Goal: Download file/media

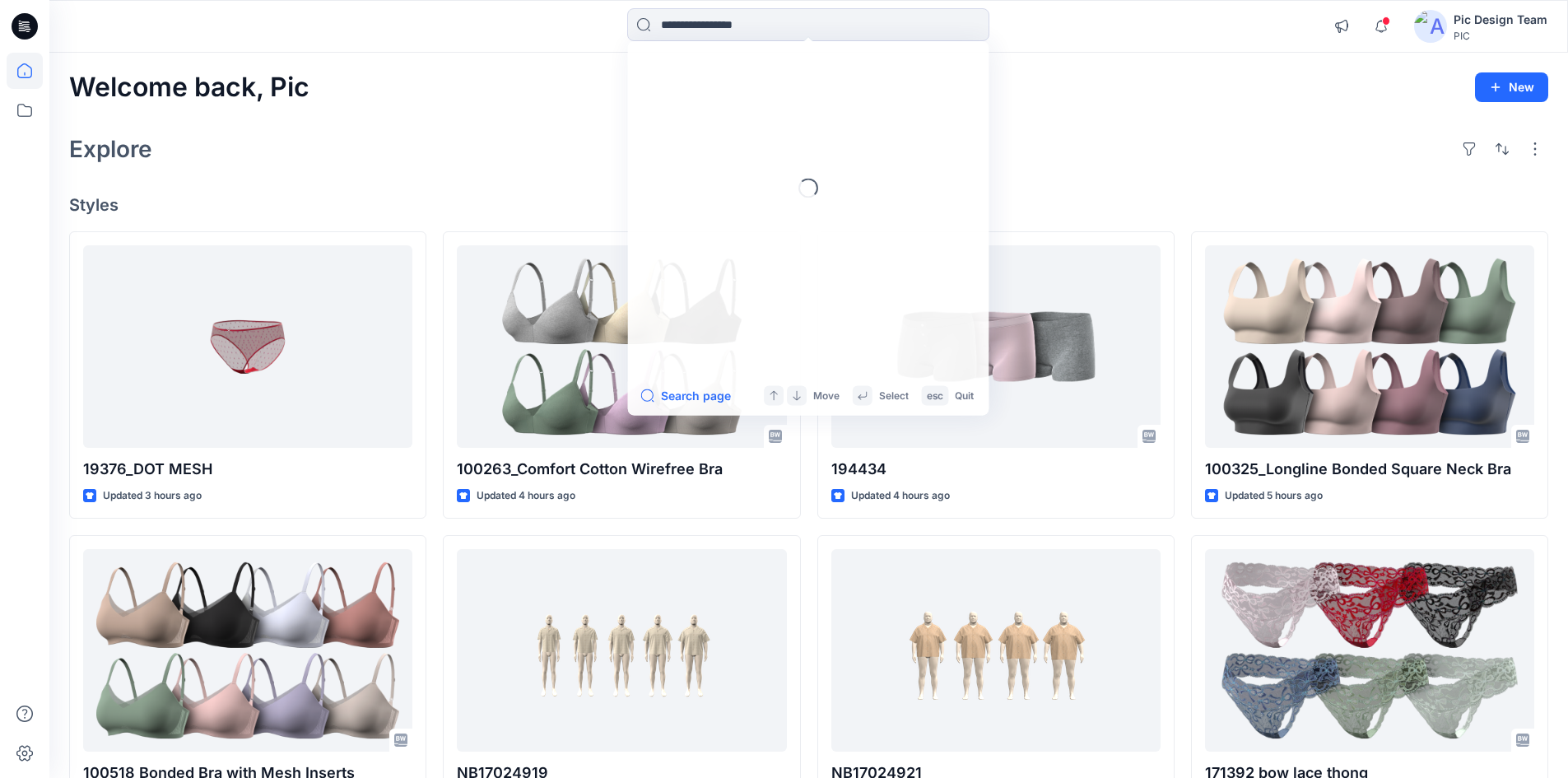
click at [752, 35] on input at bounding box center [808, 25] width 363 height 33
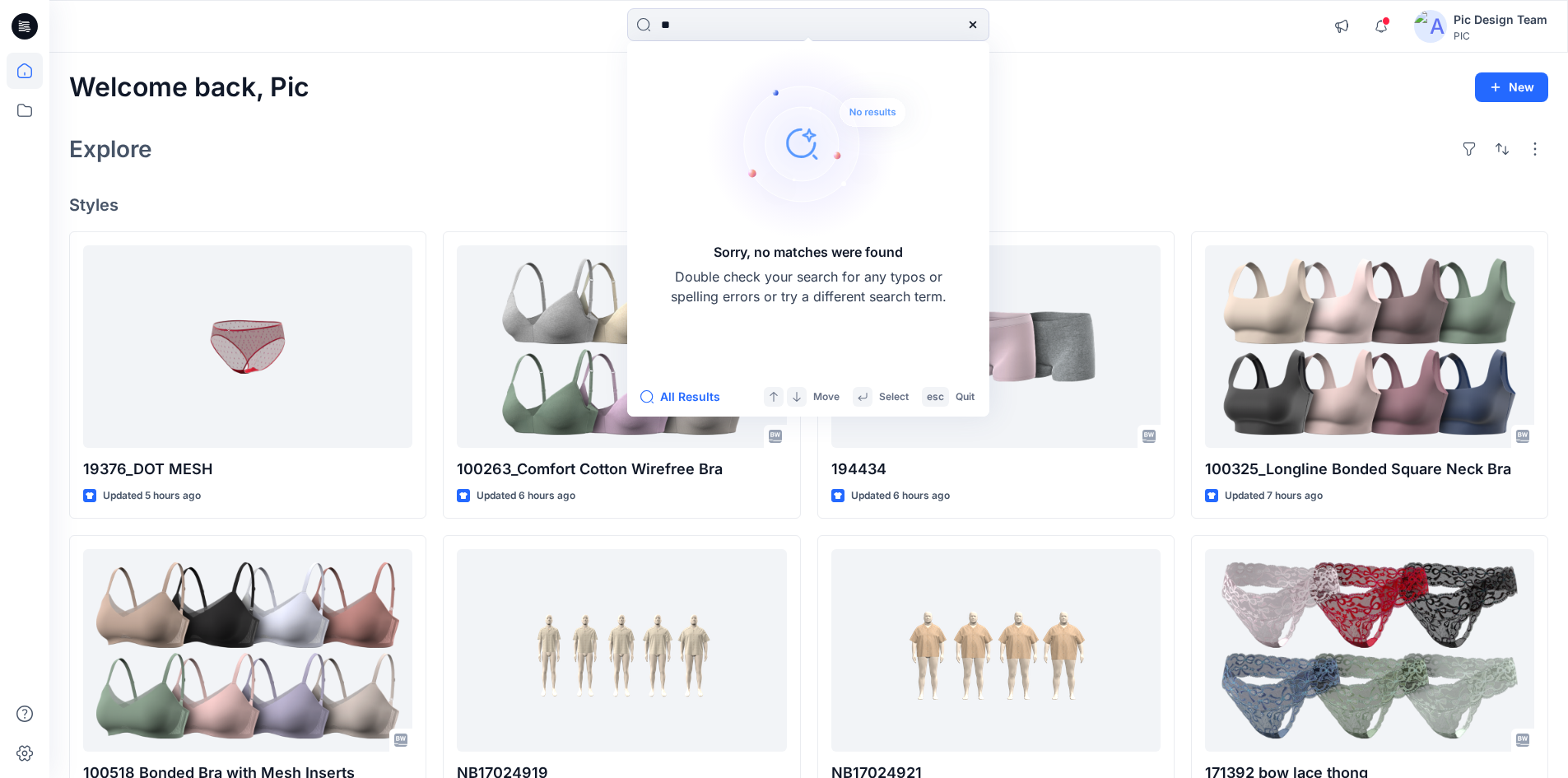
type input "*"
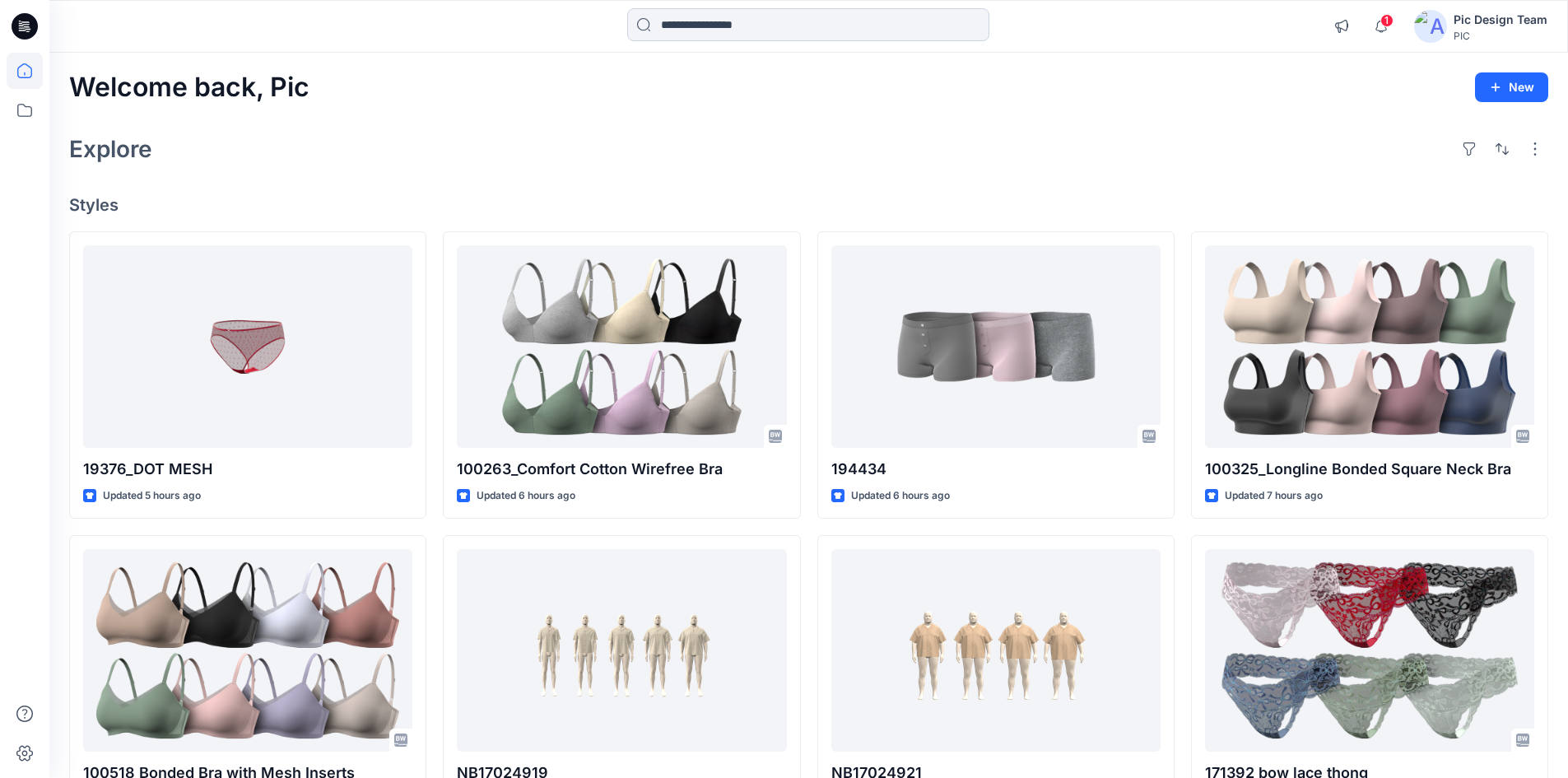
drag, startPoint x: 686, startPoint y: 27, endPoint x: 671, endPoint y: 32, distance: 15.8
click at [686, 27] on input at bounding box center [808, 25] width 363 height 33
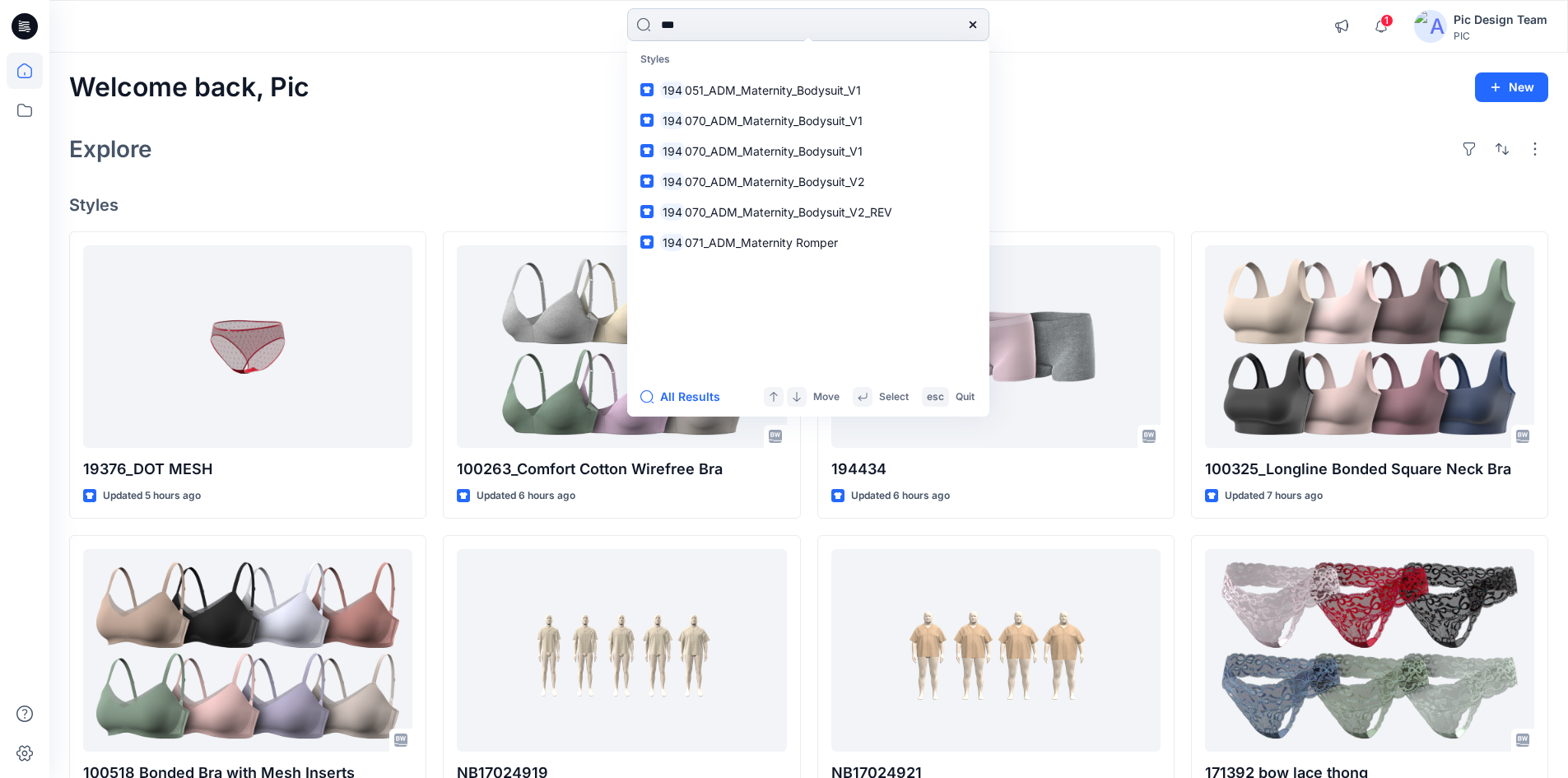
click at [766, 30] on input "***" at bounding box center [808, 25] width 363 height 33
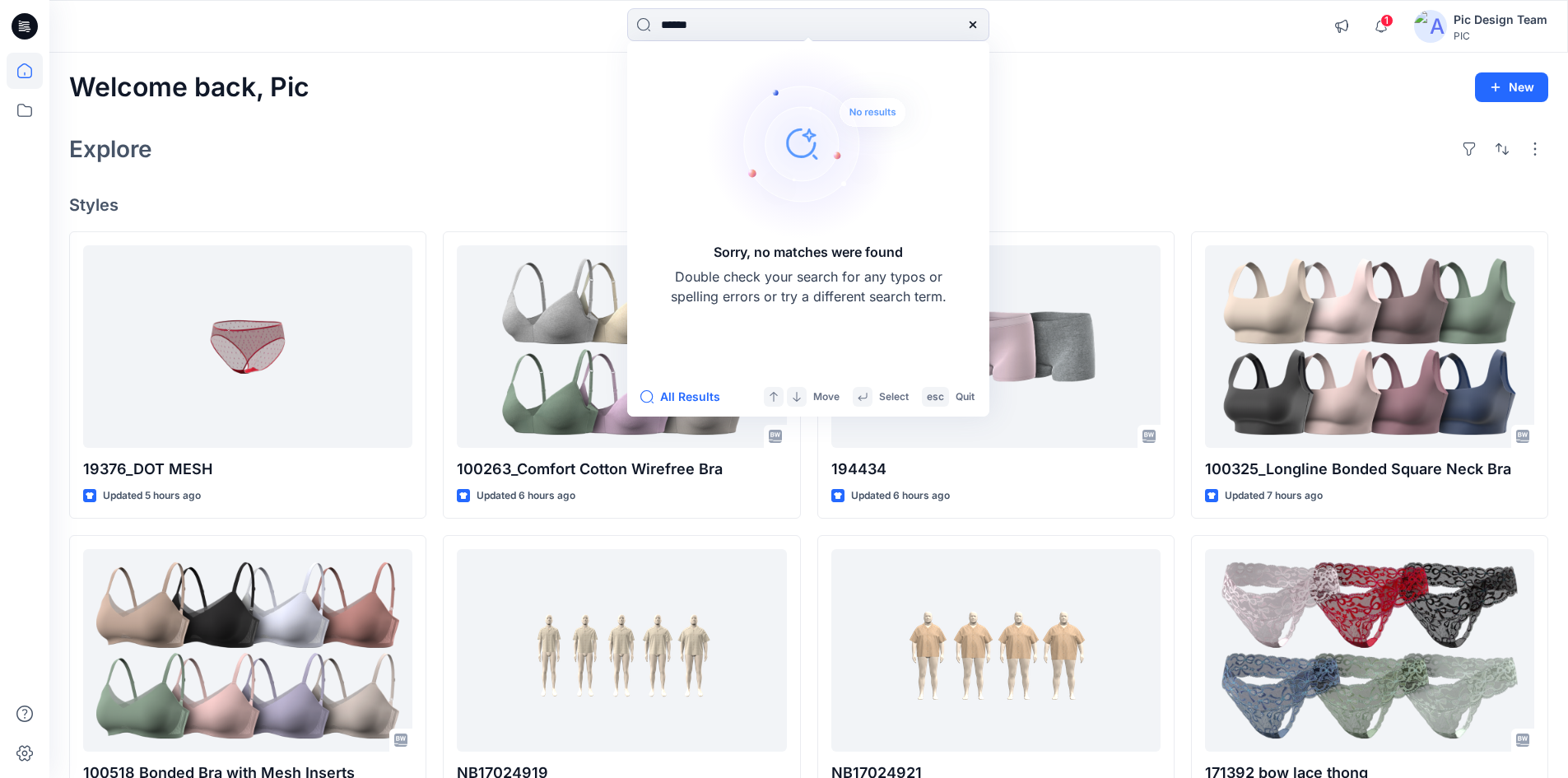
type input "******"
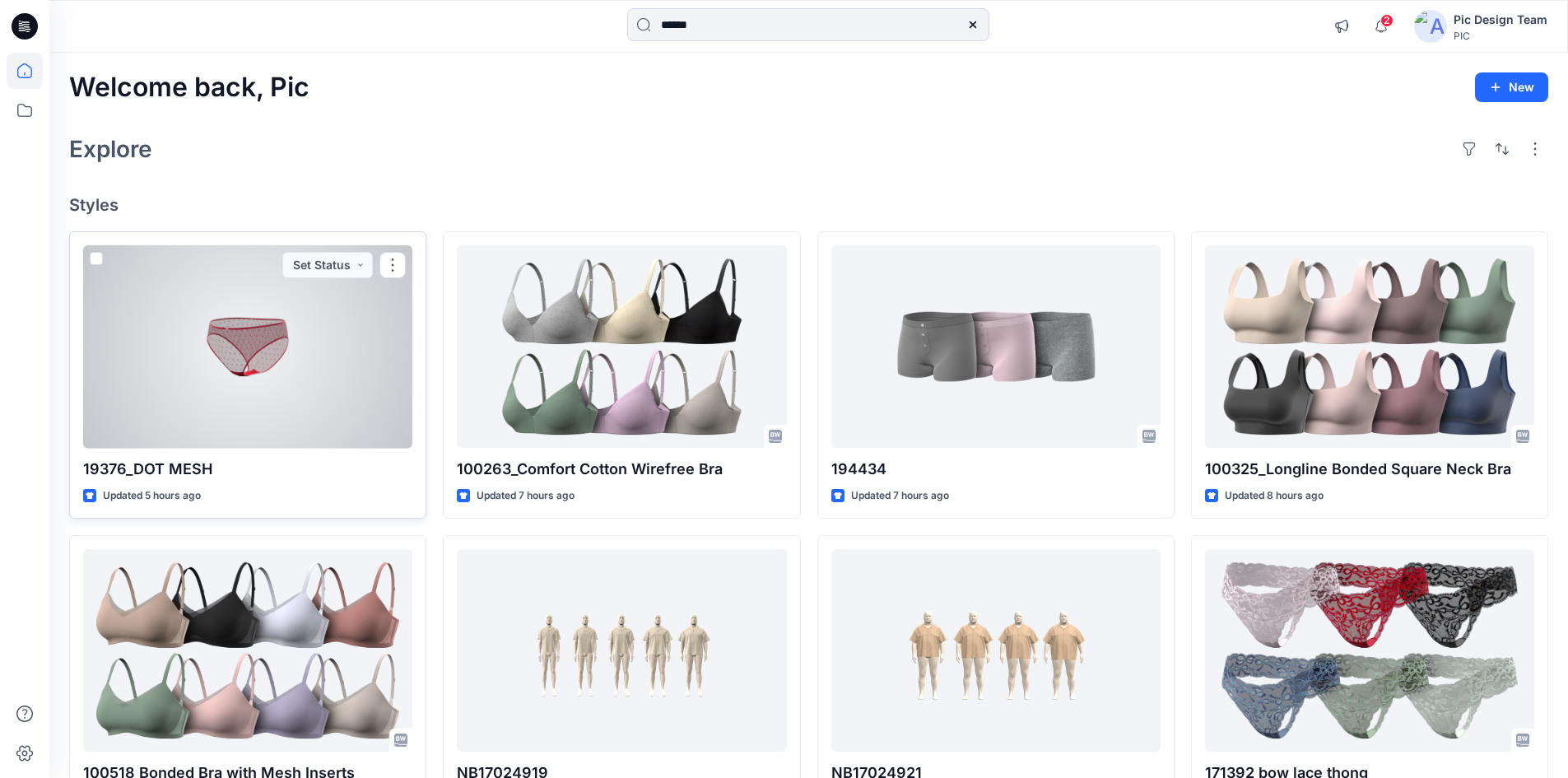
click at [152, 274] on div at bounding box center [247, 347] width 330 height 203
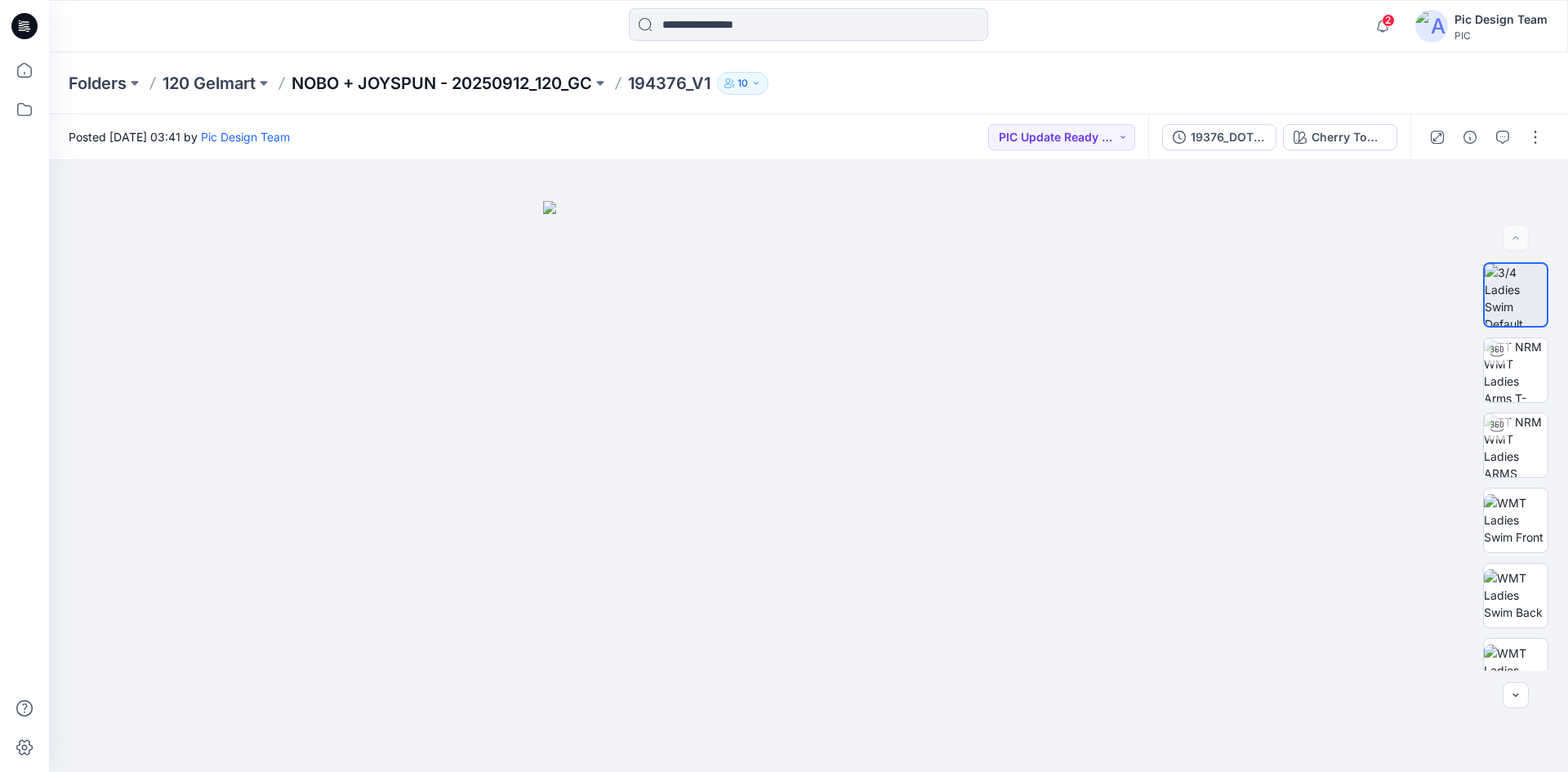
click at [482, 80] on p "NOBO + JOYSPUN - 20250912_120_GC" at bounding box center [441, 83] width 300 height 23
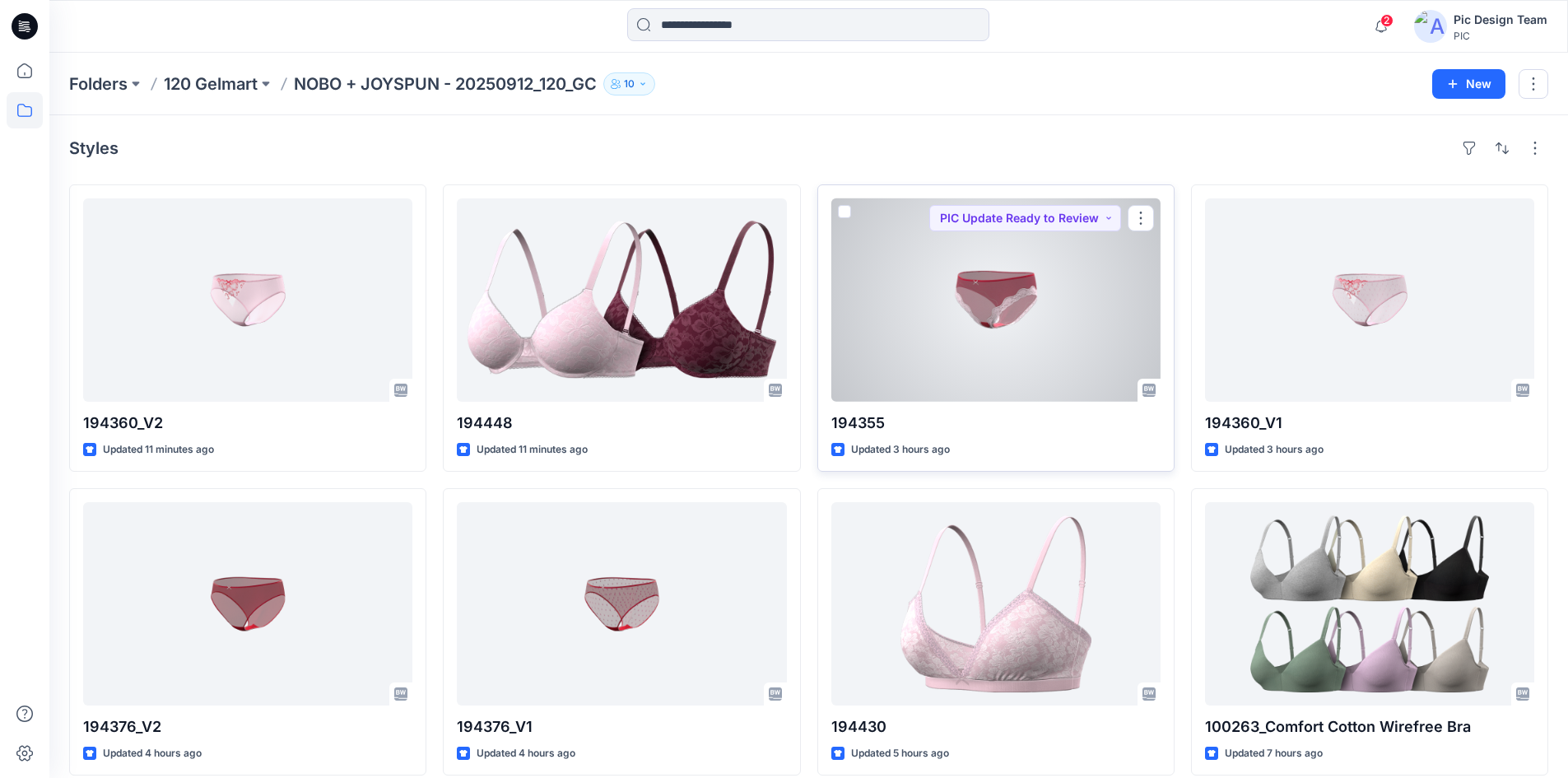
click at [993, 301] on div at bounding box center [996, 300] width 330 height 203
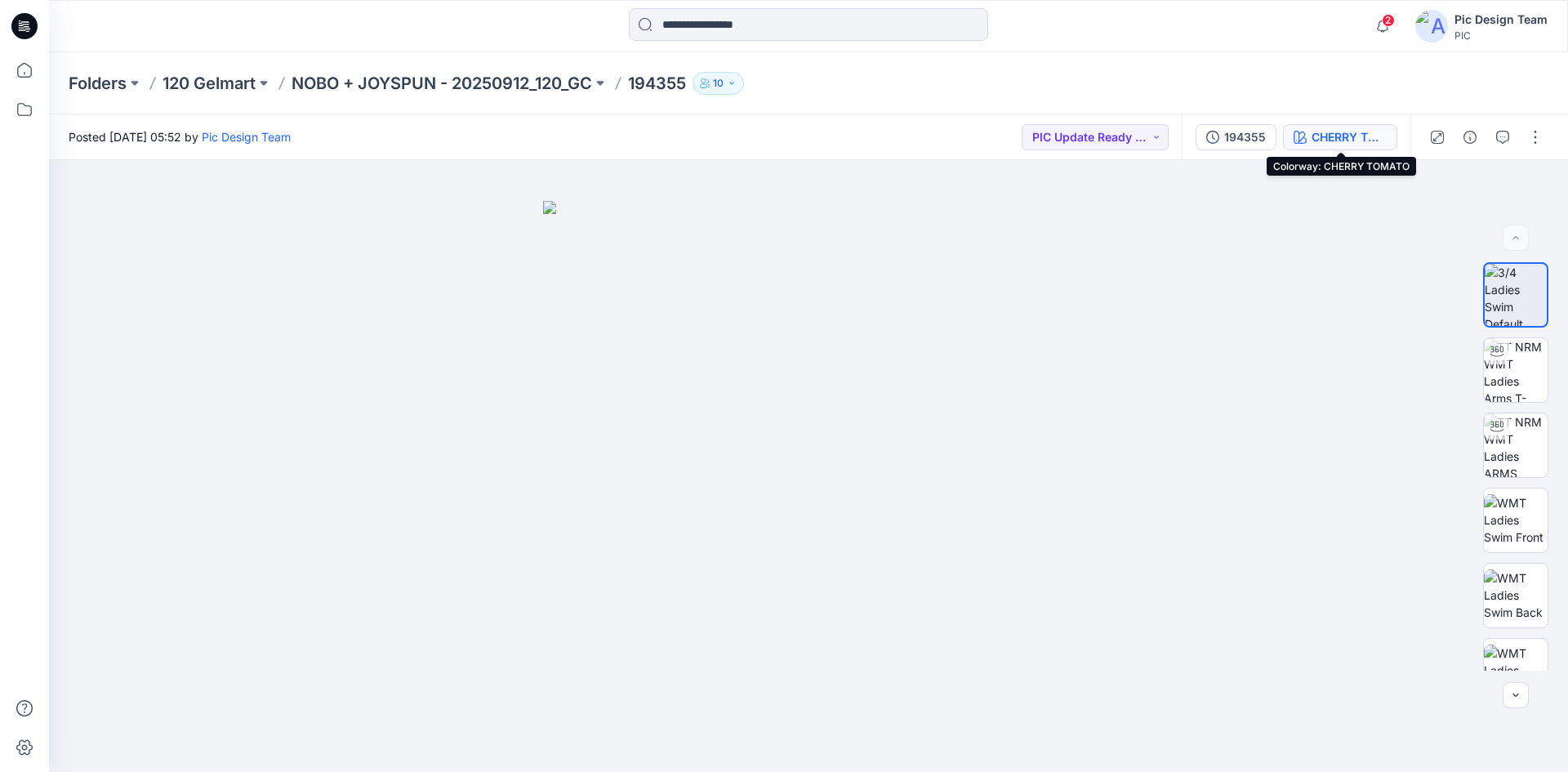
click at [1308, 135] on button "CHERRY TOMATO" at bounding box center [1340, 136] width 114 height 26
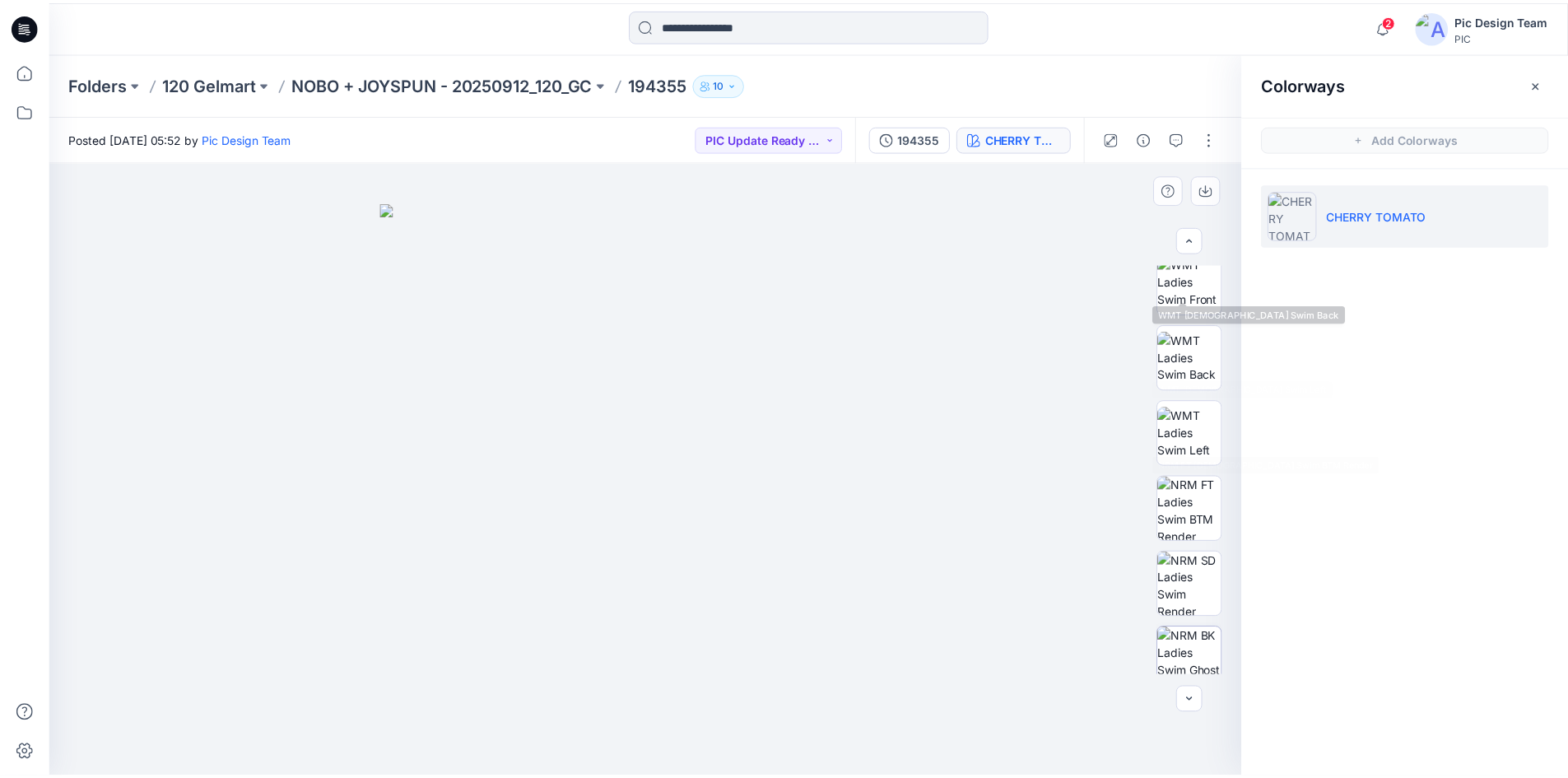
scroll to position [335, 0]
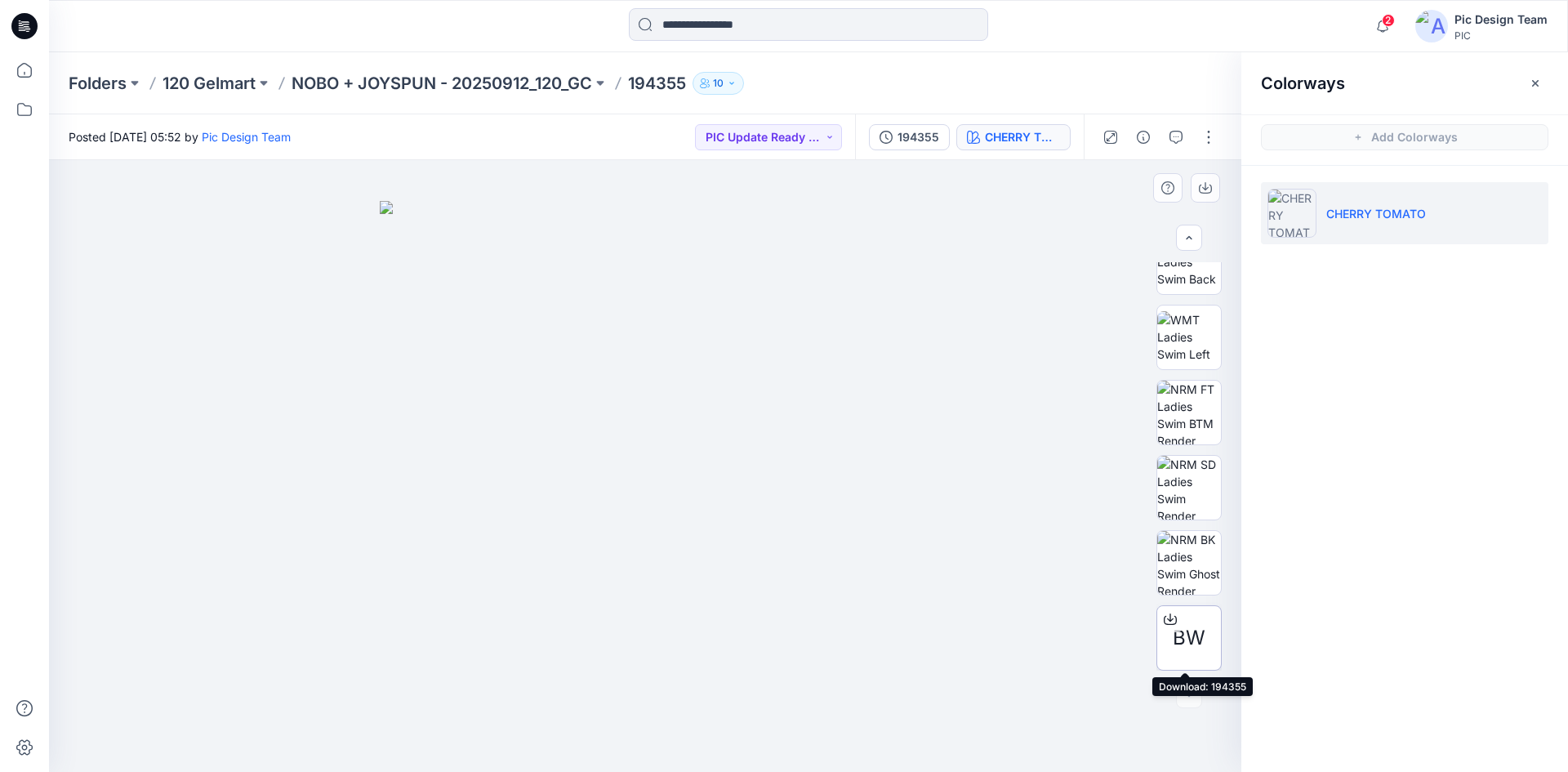
click at [1164, 618] on icon at bounding box center [1170, 620] width 13 height 13
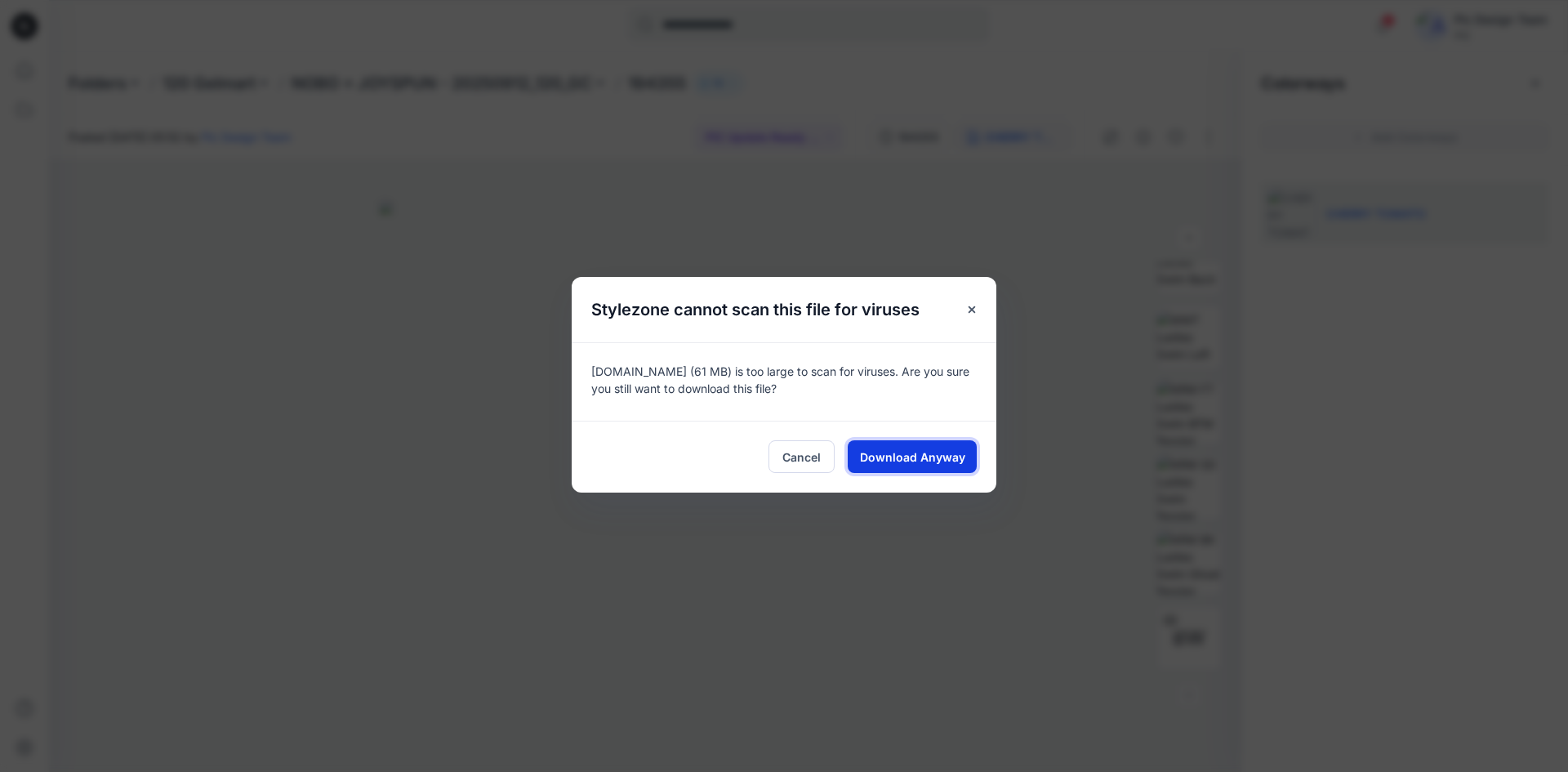
click at [929, 464] on span "Download Anyway" at bounding box center [912, 456] width 105 height 17
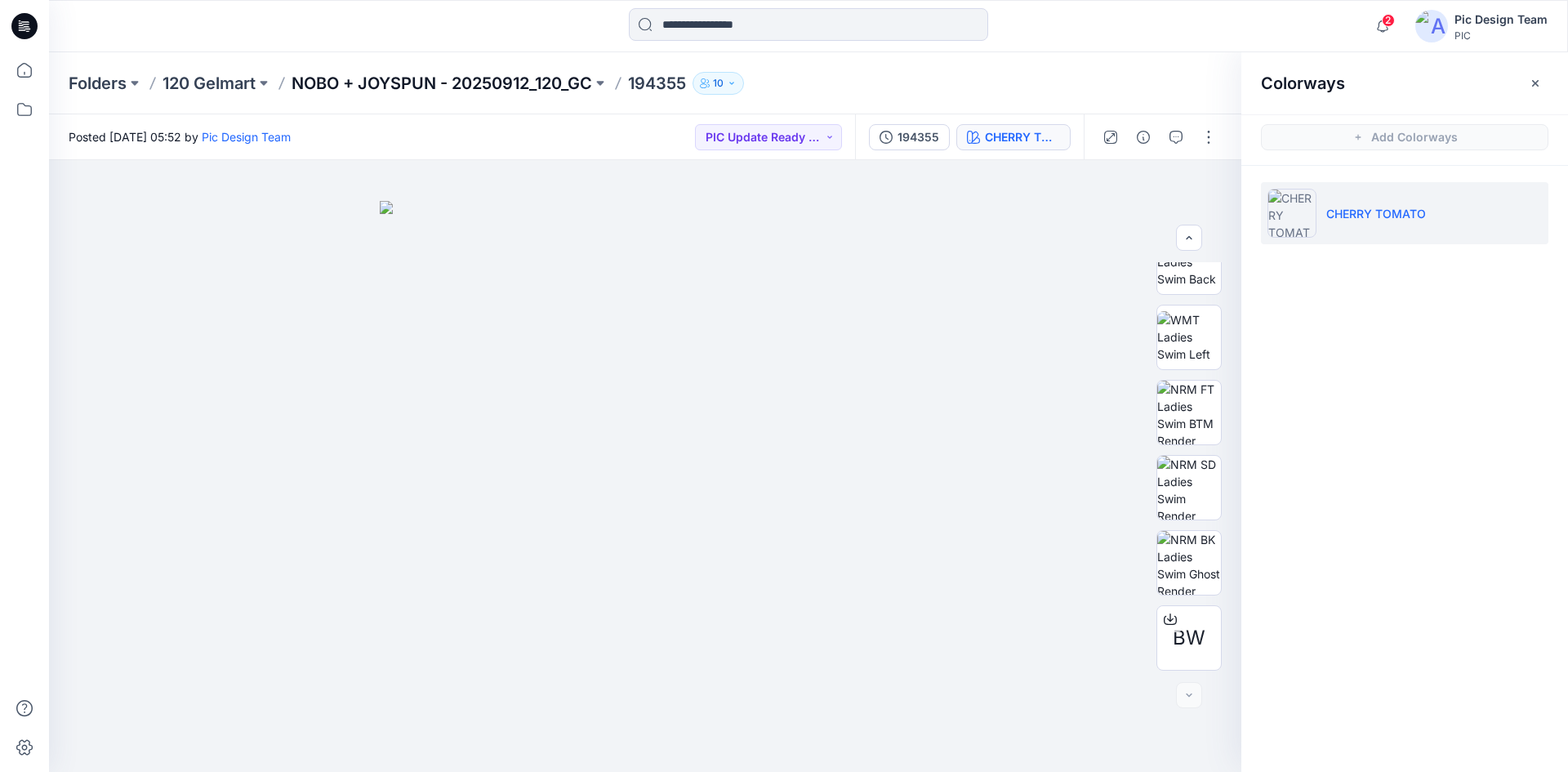
click at [565, 80] on p "NOBO + JOYSPUN - 20250912_120_GC" at bounding box center [441, 83] width 300 height 23
